Goal: Task Accomplishment & Management: Use online tool/utility

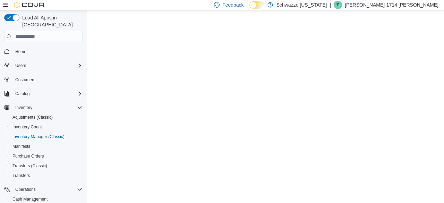
scroll to position [26, 0]
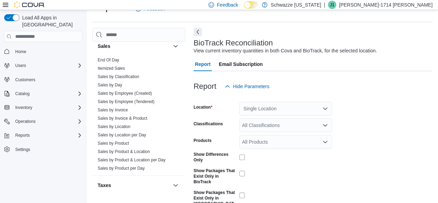
scroll to position [489, 0]
click at [122, 142] on link "Sales by Product" at bounding box center [114, 142] width 32 height 5
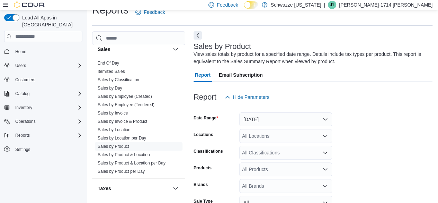
scroll to position [23, 0]
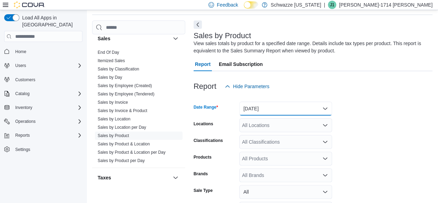
click at [260, 108] on button "Yesterday" at bounding box center [285, 109] width 93 height 14
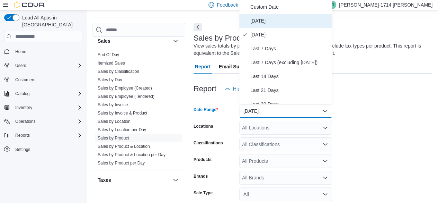
click at [265, 23] on span "Today" at bounding box center [290, 21] width 79 height 8
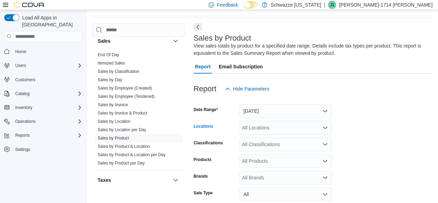
click at [262, 133] on div "All Locations" at bounding box center [285, 128] width 93 height 14
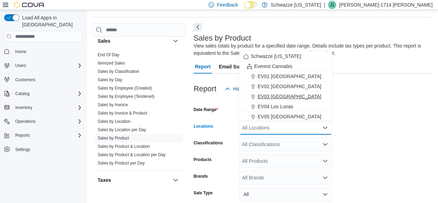
click at [270, 101] on button "EV03 West Central" at bounding box center [285, 96] width 93 height 10
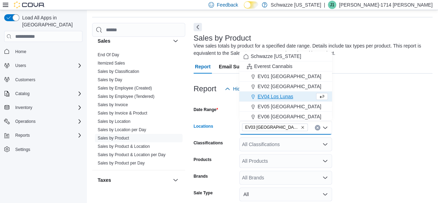
click at [391, 145] on form "Date Range Today Locations EV03 West Central Combo box. Selected. EV03 West Cen…" at bounding box center [313, 175] width 239 height 158
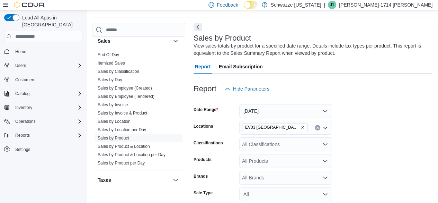
scroll to position [85, 0]
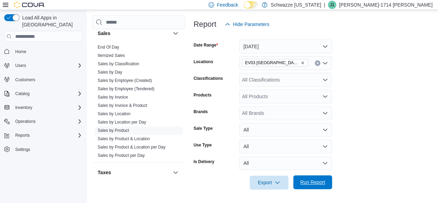
click at [314, 181] on span "Run Report" at bounding box center [312, 181] width 25 height 7
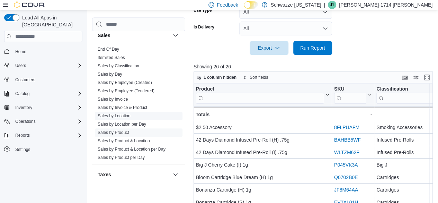
click at [120, 113] on link "Sales by Location" at bounding box center [114, 115] width 33 height 5
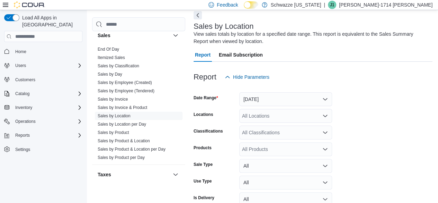
scroll to position [23, 0]
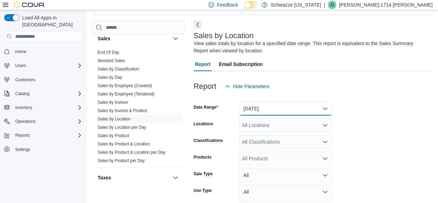
click at [261, 103] on button "Yesterday" at bounding box center [285, 109] width 93 height 14
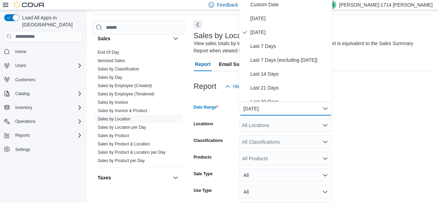
scroll to position [21, 0]
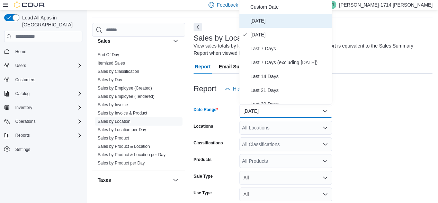
click at [263, 16] on button "Today" at bounding box center [285, 21] width 93 height 14
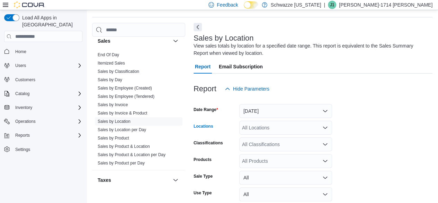
click at [258, 132] on div "All Locations" at bounding box center [285, 128] width 93 height 14
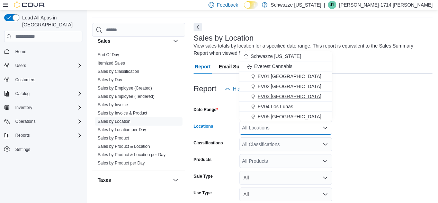
click at [269, 94] on span "EV03 West Central" at bounding box center [290, 96] width 64 height 7
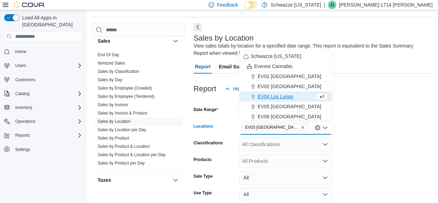
click at [383, 134] on form "Date Range Today Locations EV03 West Central Combo box. Selected. EV03 West Cen…" at bounding box center [313, 166] width 239 height 141
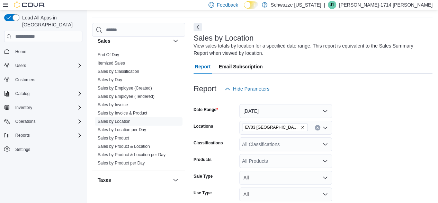
scroll to position [69, 0]
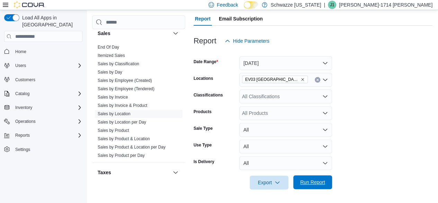
click at [314, 185] on span "Run Report" at bounding box center [313, 182] width 30 height 14
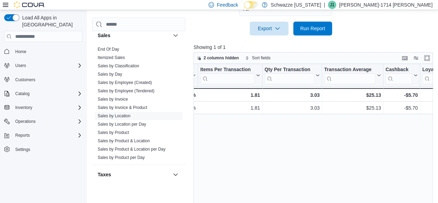
scroll to position [0, 598]
